Goal: Information Seeking & Learning: Learn about a topic

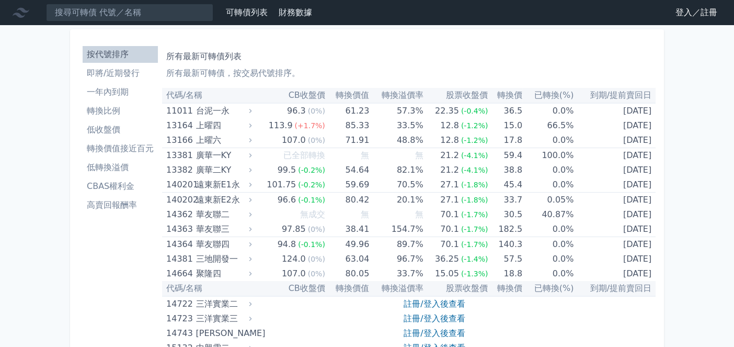
click at [139, 71] on li "即將/近期發行" at bounding box center [120, 73] width 75 height 13
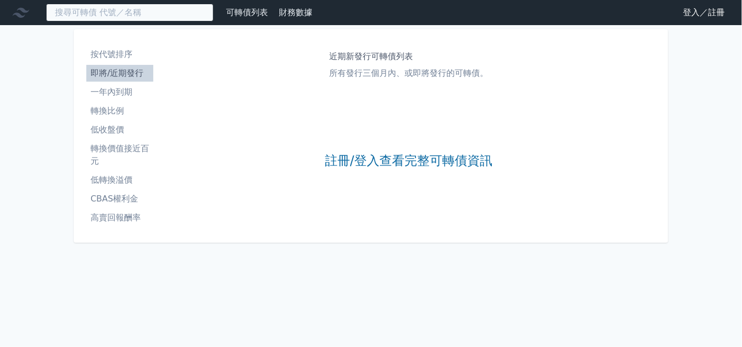
click at [132, 10] on input at bounding box center [129, 13] width 167 height 18
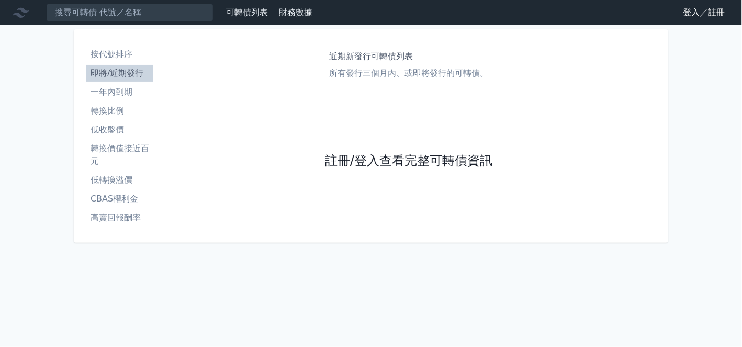
click at [414, 161] on link "註冊/登入查看完整可轉債資訊" at bounding box center [408, 161] width 167 height 17
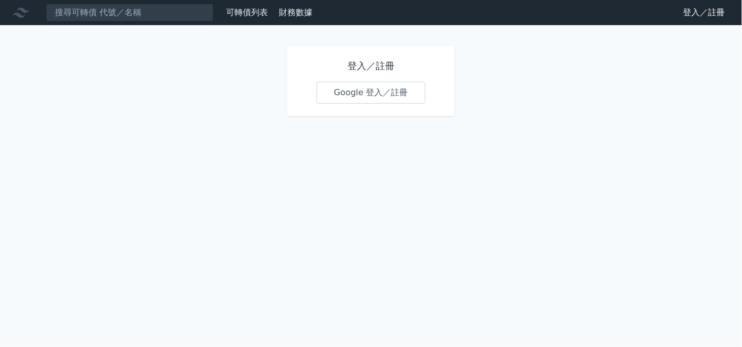
click at [353, 89] on link "Google 登入／註冊" at bounding box center [370, 93] width 109 height 22
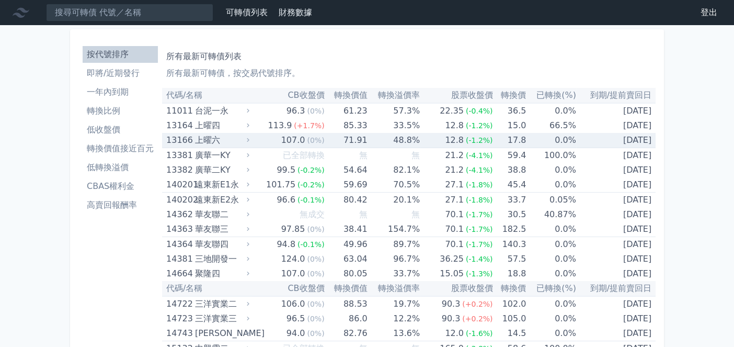
click at [137, 72] on li "即將/近期發行" at bounding box center [120, 73] width 75 height 13
